Goal: Answer question/provide support

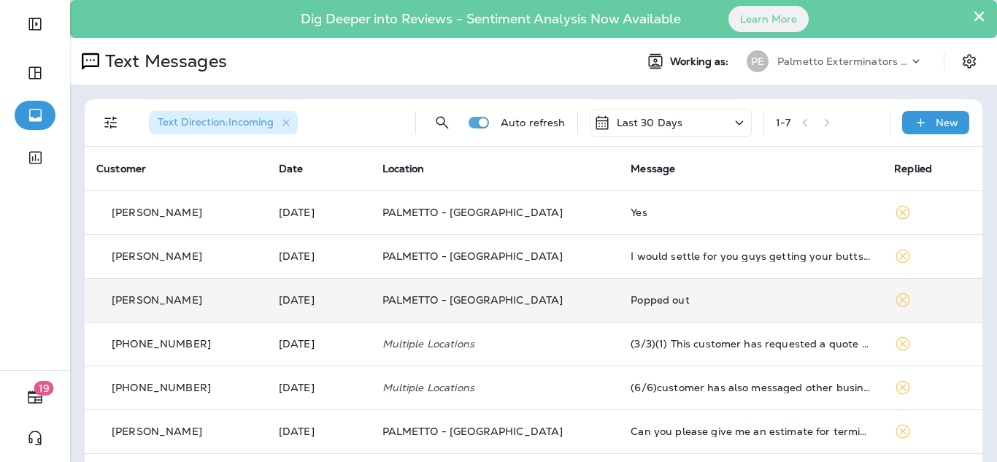
click at [663, 302] on div "Popped out" at bounding box center [751, 300] width 240 height 12
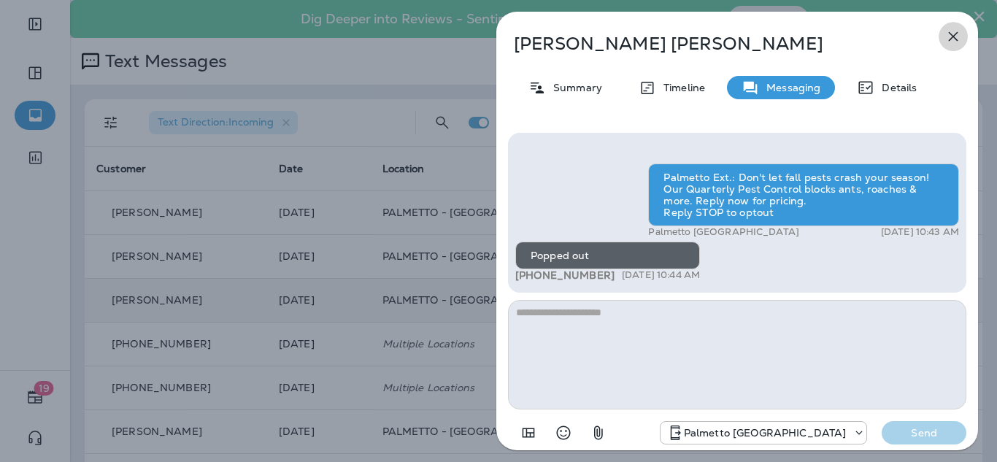
click at [952, 37] on icon "button" at bounding box center [953, 36] width 9 height 9
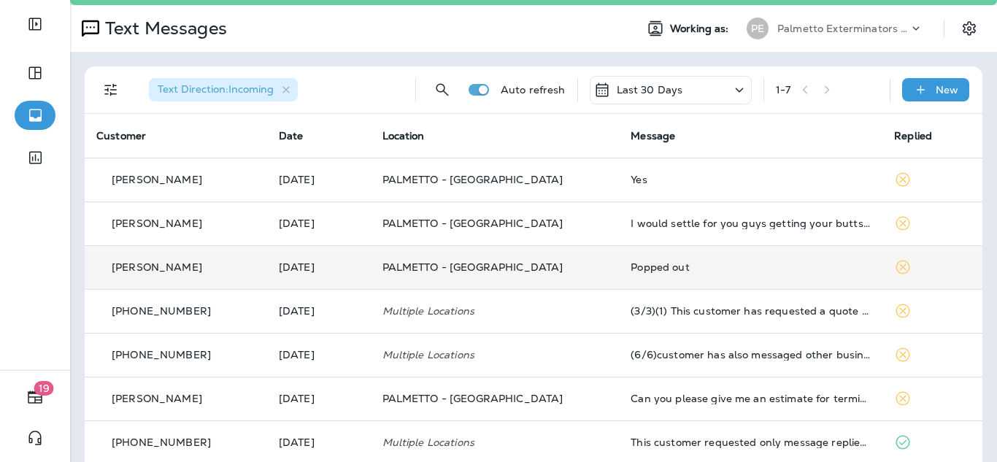
scroll to position [50, 0]
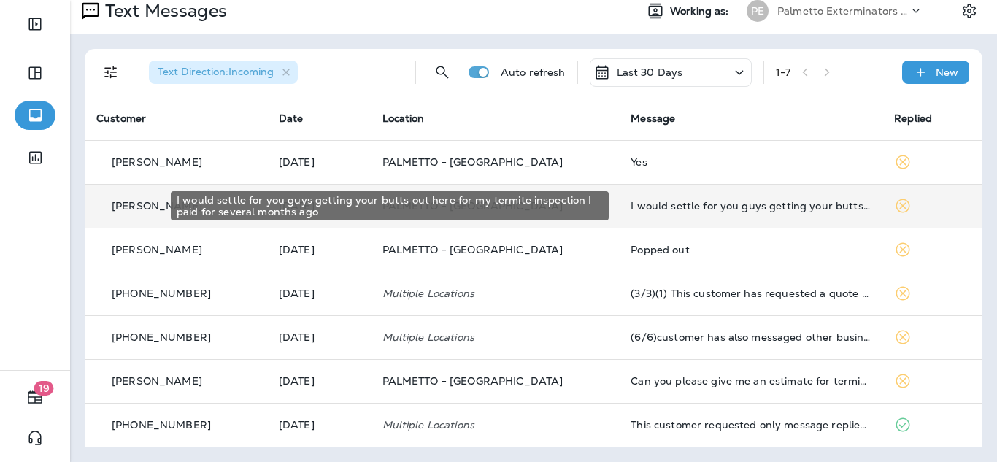
click at [755, 201] on div "I would settle for you guys getting your butts out here for my termite inspecti…" at bounding box center [751, 206] width 240 height 12
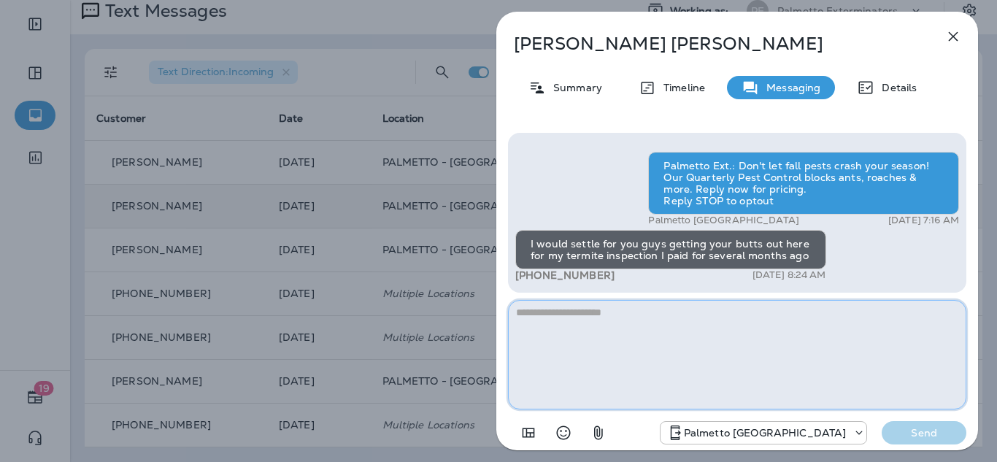
click at [623, 320] on textarea at bounding box center [737, 354] width 458 height 109
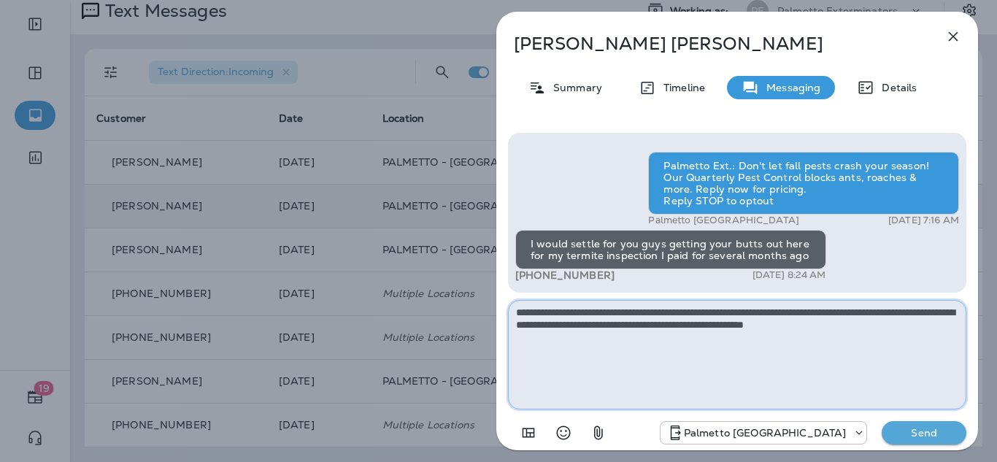
type textarea "**********"
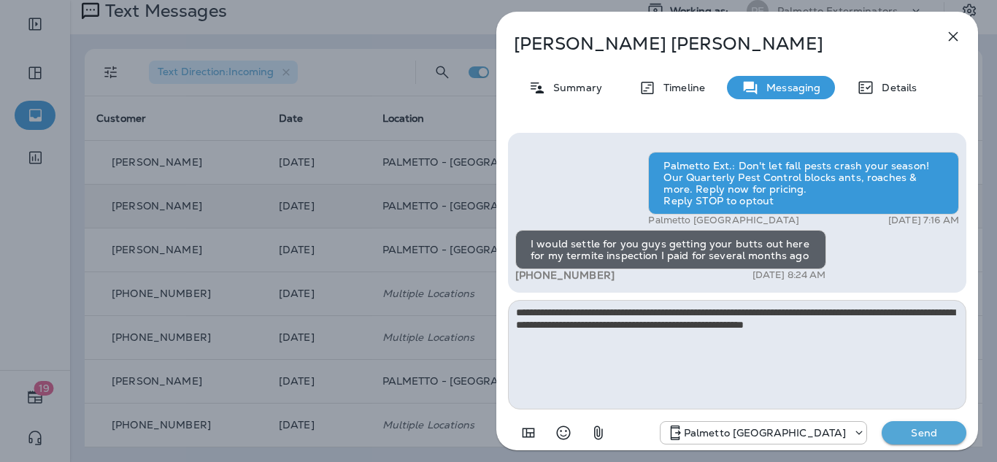
click at [936, 440] on button "Send" at bounding box center [924, 432] width 85 height 23
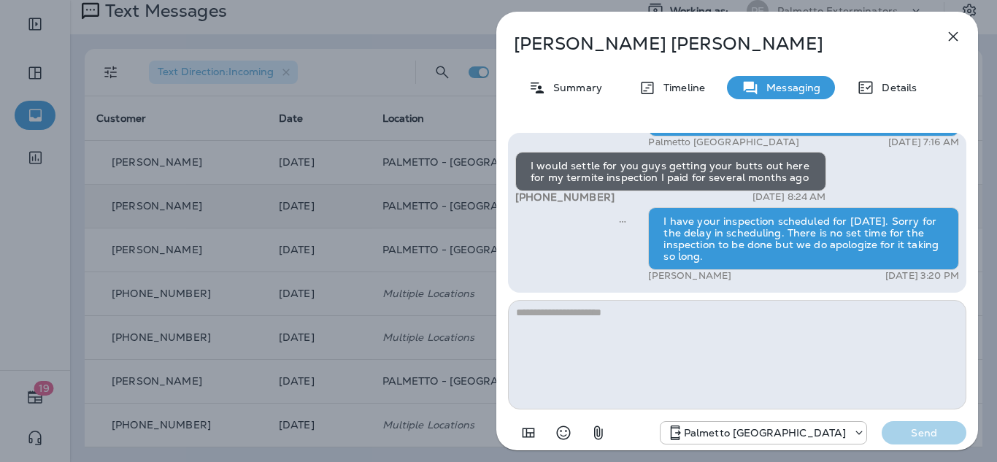
click at [952, 35] on icon "button" at bounding box center [953, 36] width 9 height 9
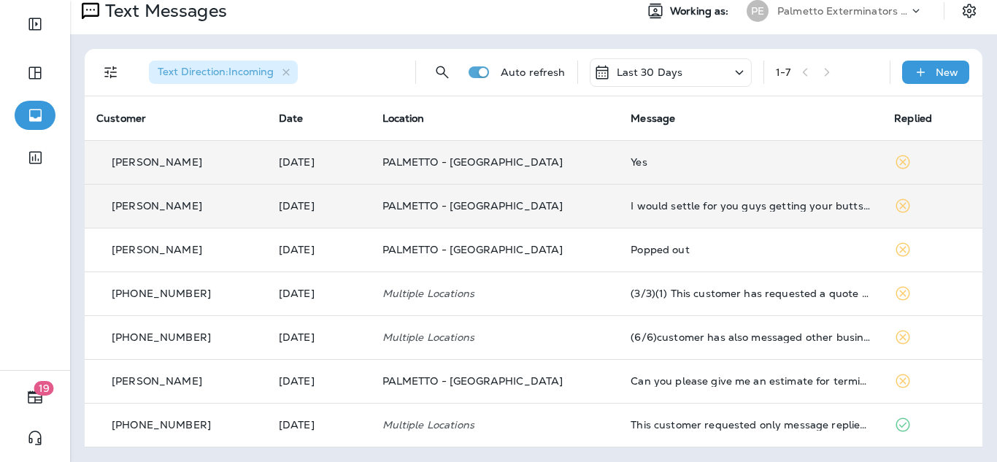
click at [654, 160] on div "Yes" at bounding box center [751, 162] width 240 height 12
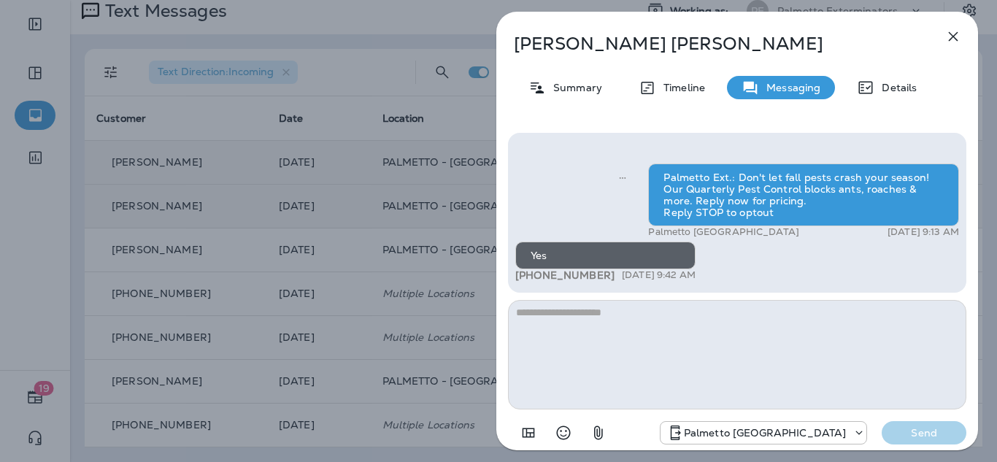
click at [950, 38] on icon "button" at bounding box center [953, 37] width 18 height 18
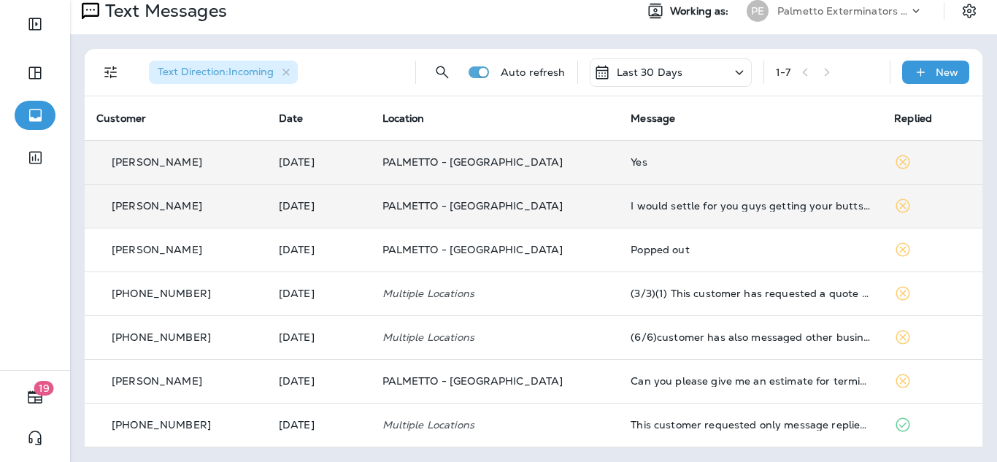
click at [896, 207] on icon at bounding box center [903, 206] width 14 height 14
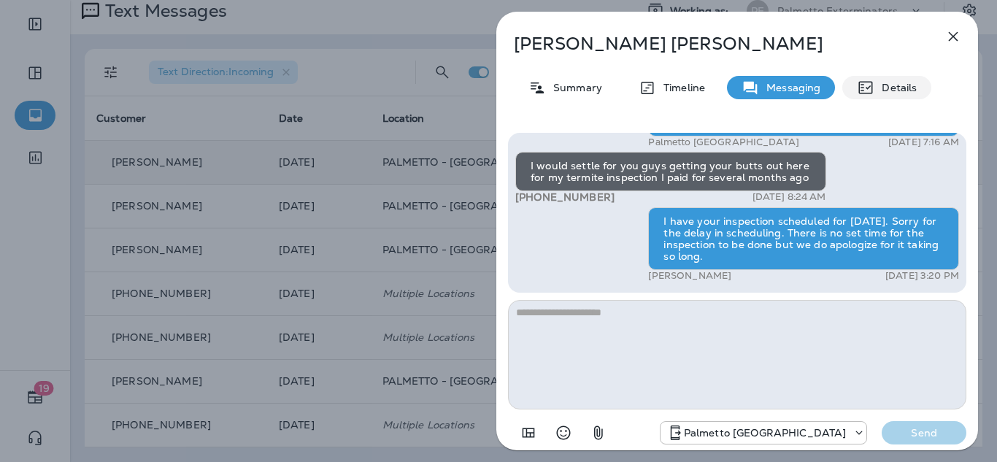
click at [893, 85] on p "Details" at bounding box center [895, 88] width 42 height 12
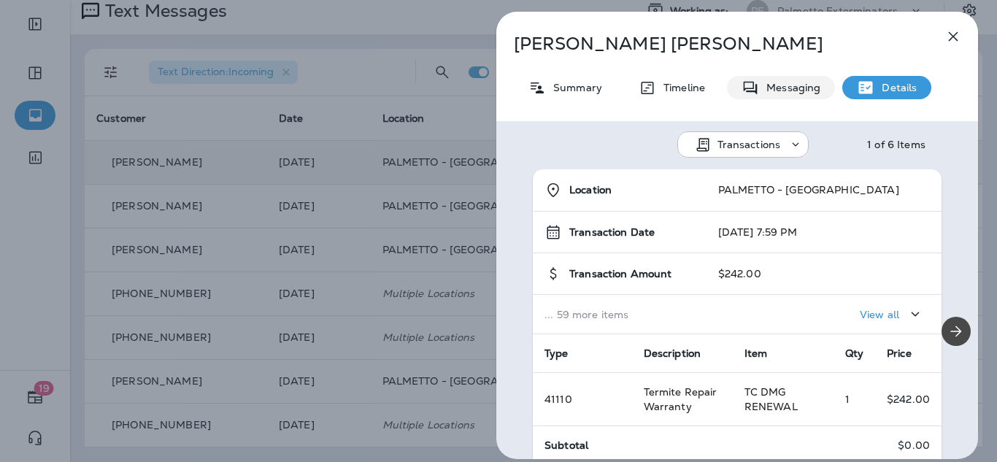
click at [787, 88] on p "Messaging" at bounding box center [789, 88] width 61 height 12
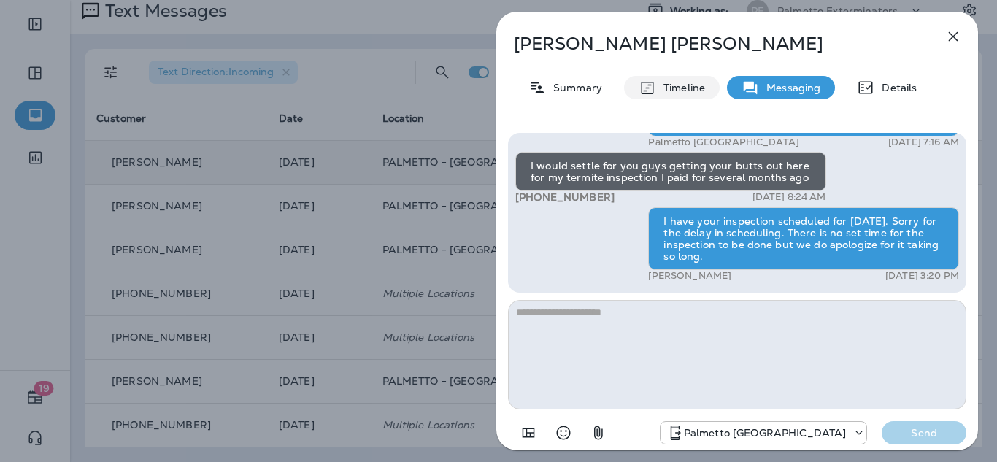
click at [672, 85] on p "Timeline" at bounding box center [680, 88] width 49 height 12
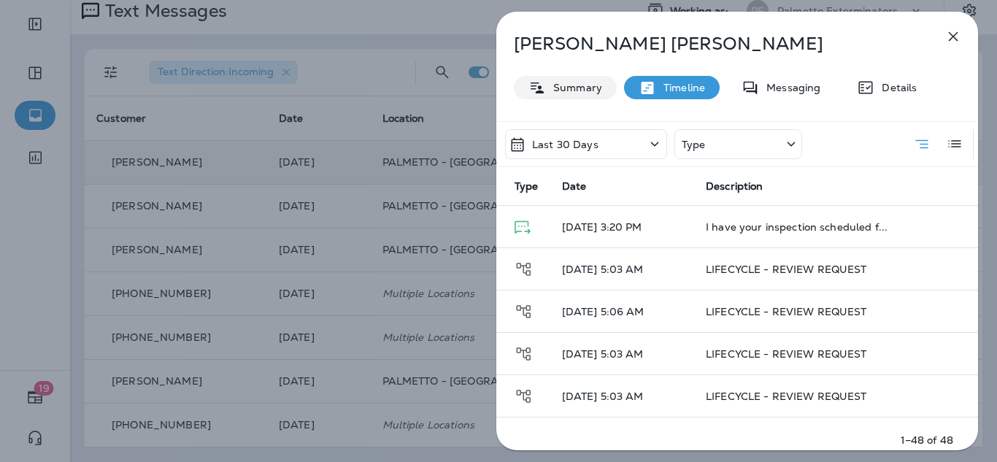
click at [574, 89] on p "Summary" at bounding box center [574, 88] width 56 height 12
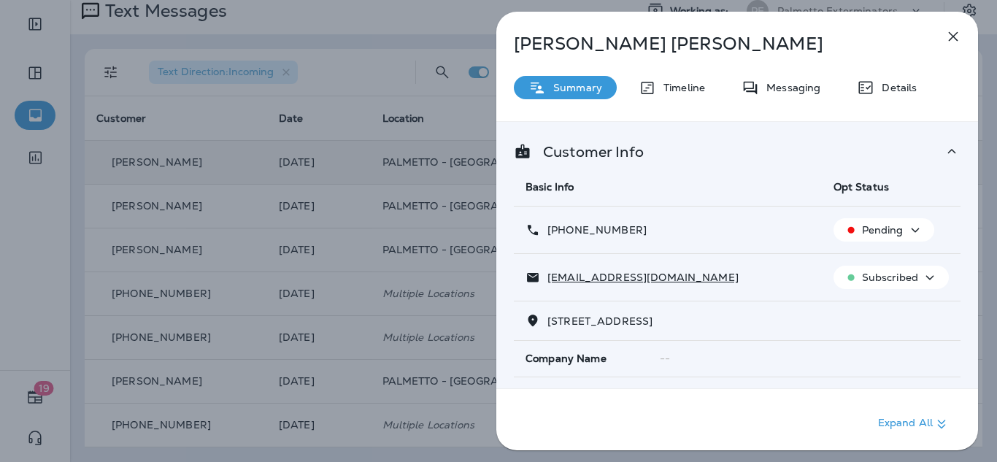
click at [951, 39] on icon "button" at bounding box center [953, 36] width 9 height 9
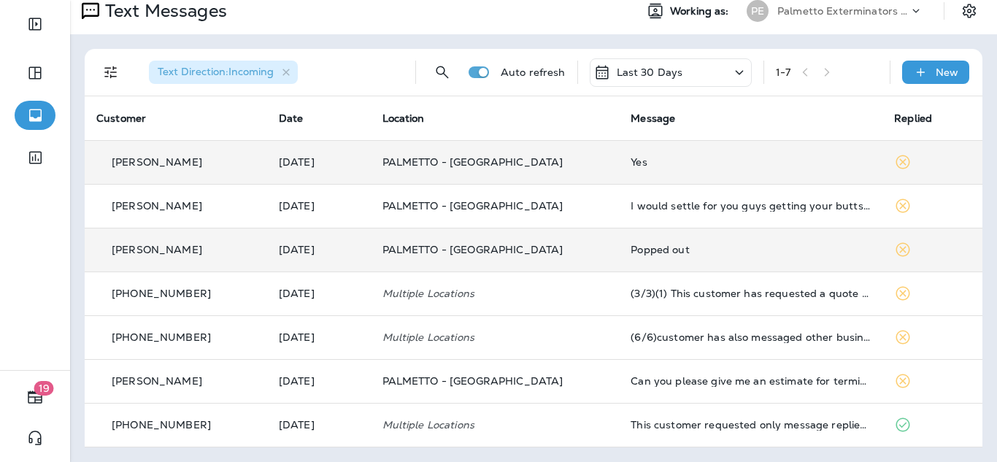
click at [651, 252] on div "Popped out" at bounding box center [751, 250] width 240 height 12
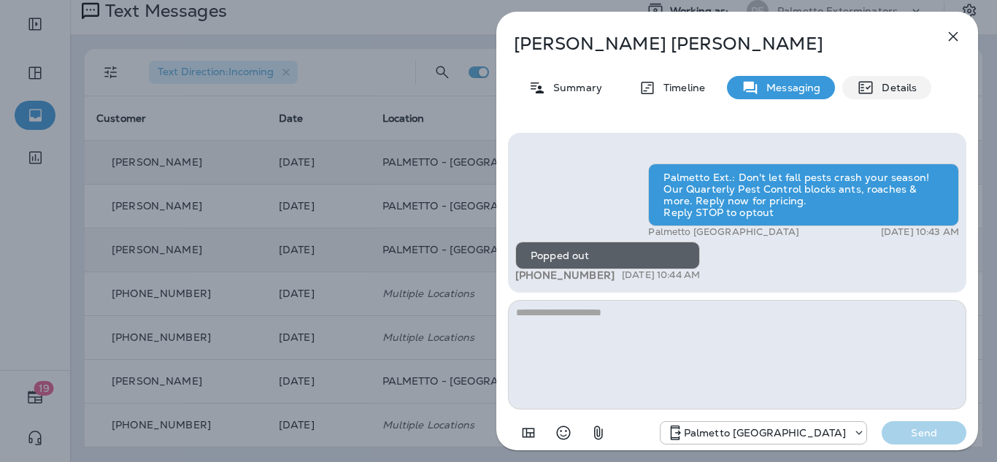
click at [906, 85] on p "Details" at bounding box center [895, 88] width 42 height 12
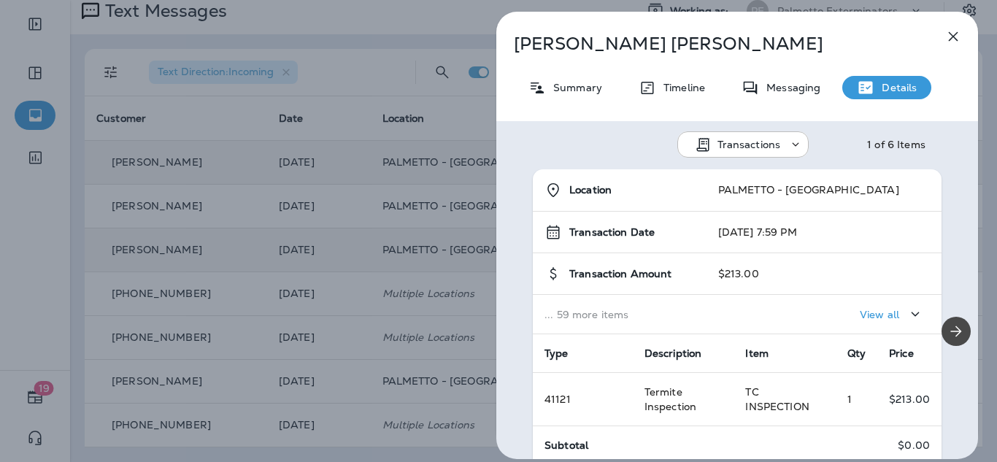
click at [775, 147] on p "Transactions" at bounding box center [748, 145] width 63 height 12
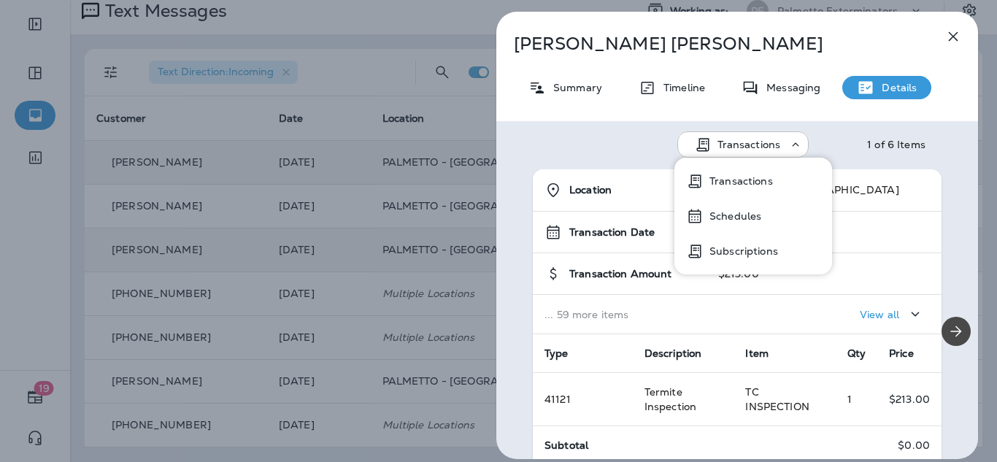
click at [775, 147] on p "Transactions" at bounding box center [748, 145] width 63 height 12
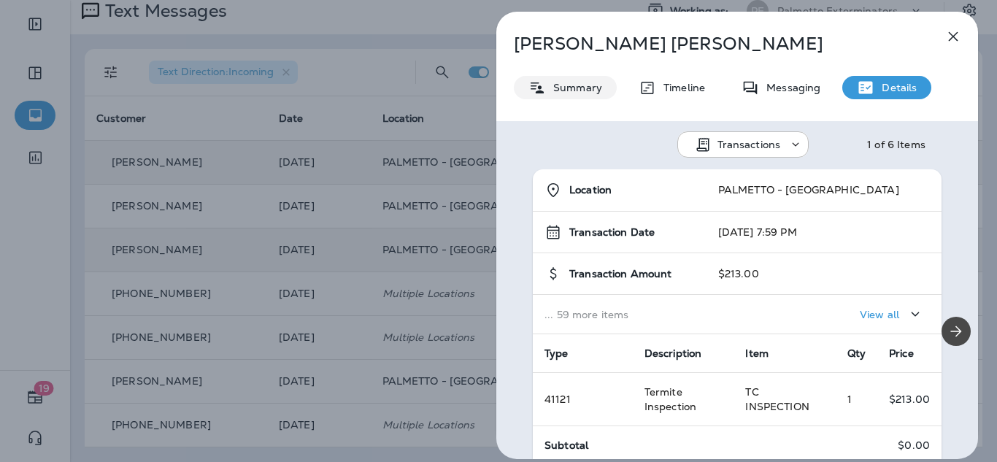
click at [587, 93] on p "Summary" at bounding box center [574, 88] width 56 height 12
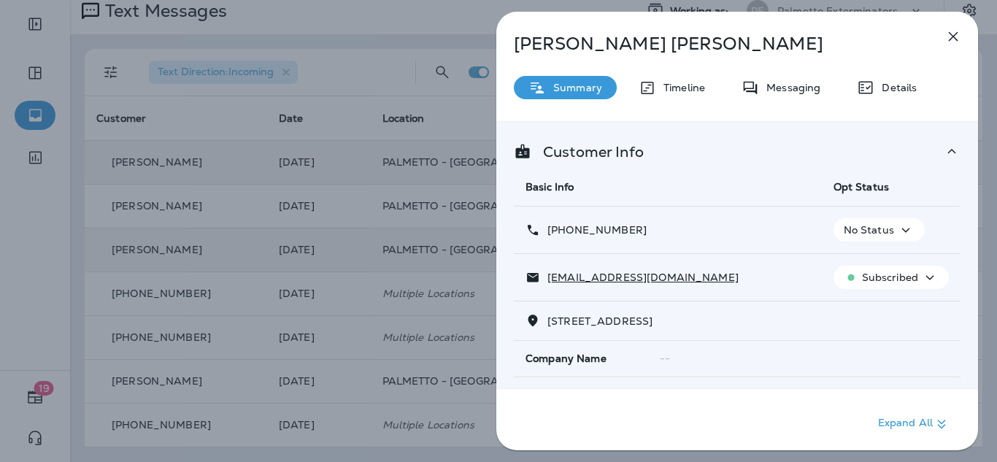
click at [955, 39] on icon "button" at bounding box center [953, 36] width 9 height 9
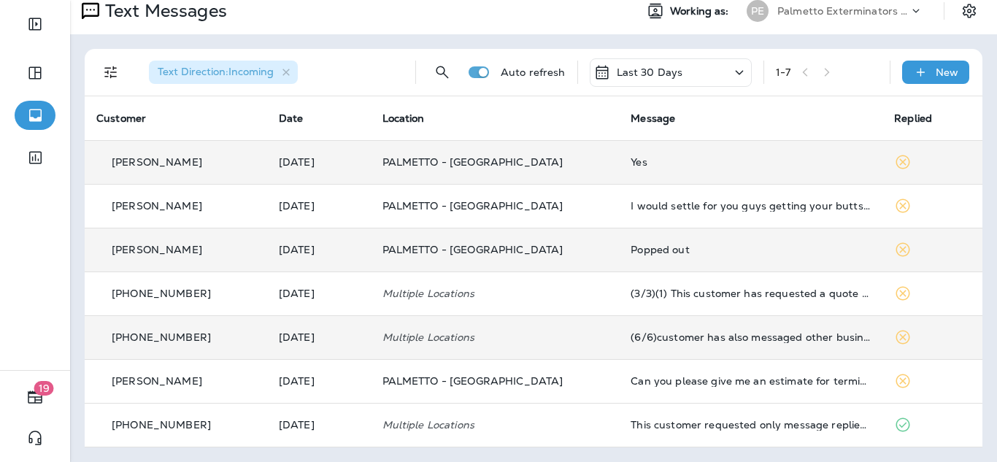
click at [710, 339] on div "(6/6)customer has also messaged other businesses]." at bounding box center [751, 337] width 240 height 12
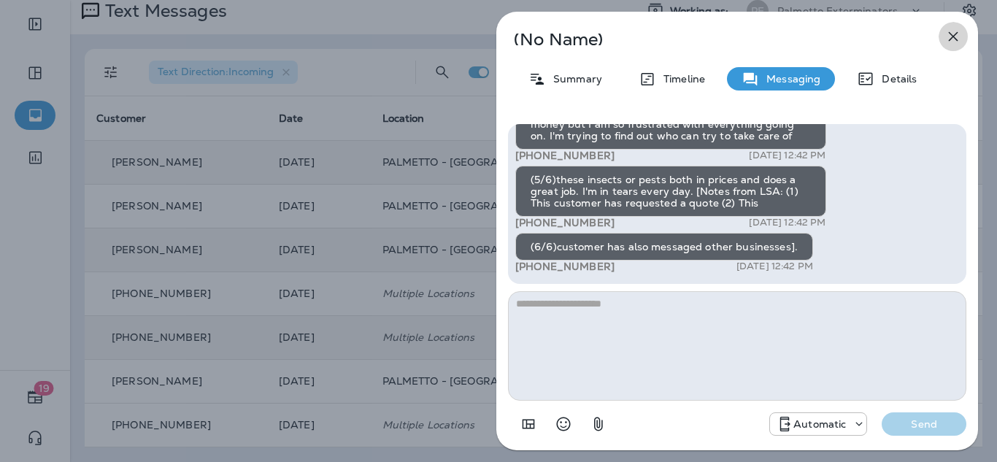
click at [955, 36] on icon "button" at bounding box center [953, 37] width 18 height 18
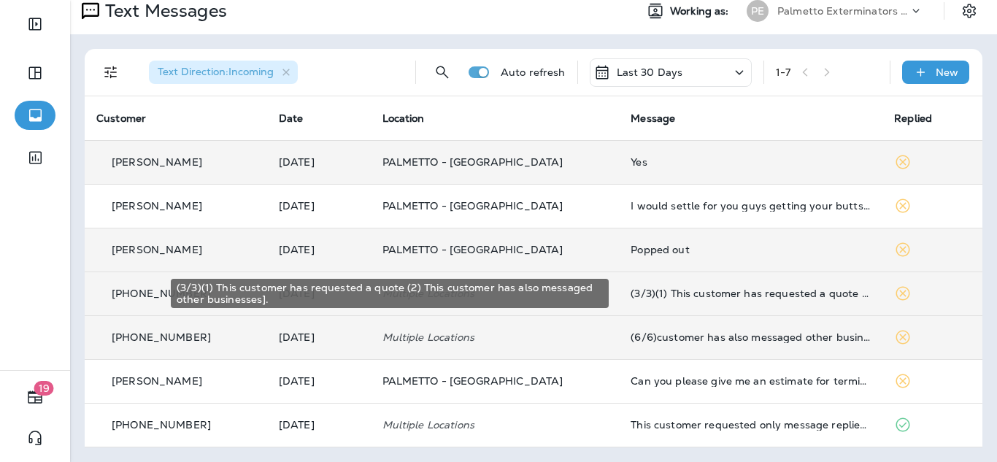
click at [732, 288] on div "(3/3)(1) This customer has requested a quote (2) This customer has also message…" at bounding box center [751, 294] width 240 height 12
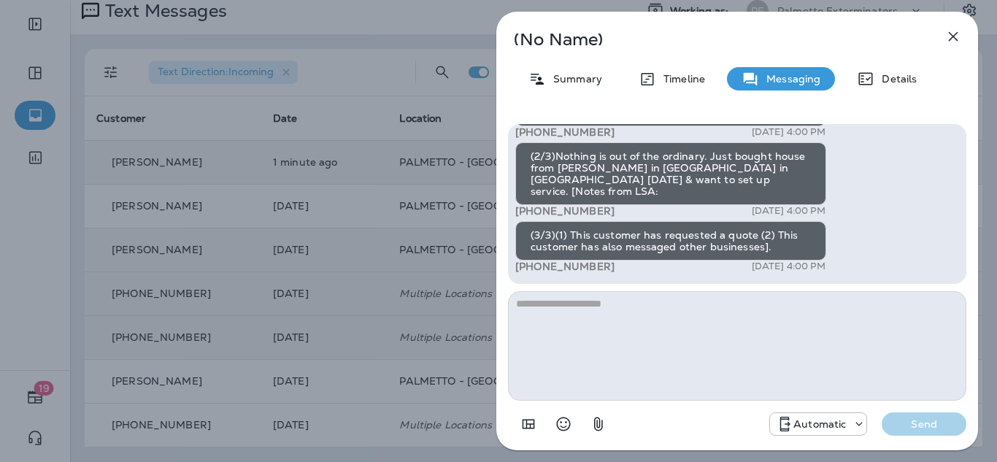
click at [948, 35] on icon "button" at bounding box center [953, 37] width 18 height 18
